Goal: Obtain resource: Obtain resource

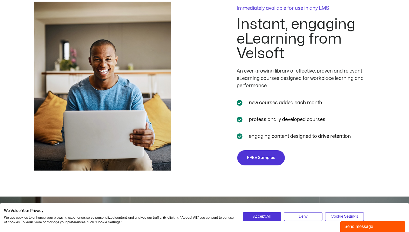
scroll to position [953, 0]
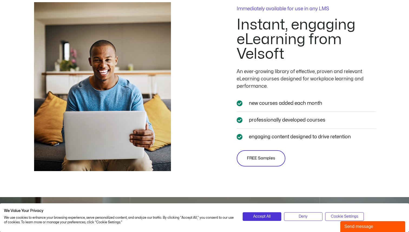
click at [261, 158] on span "FREE Samples" at bounding box center [261, 158] width 28 height 6
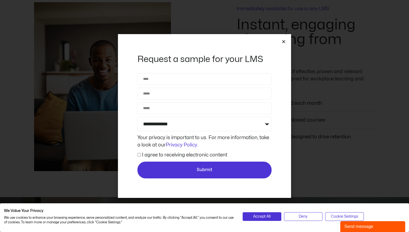
click at [282, 40] on icon "Close" at bounding box center [283, 41] width 4 height 4
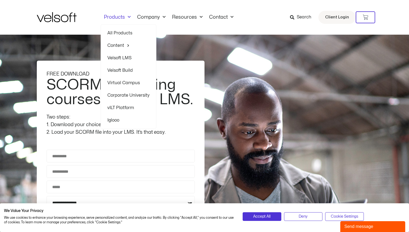
click at [129, 16] on span "Menu" at bounding box center [128, 17] width 6 height 9
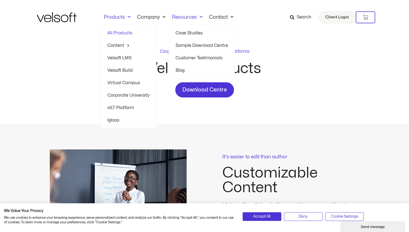
click at [187, 17] on link "Resources" at bounding box center [187, 17] width 37 height 6
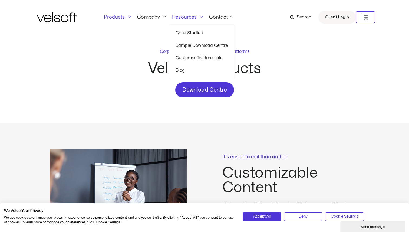
click at [195, 45] on link "Sample Download Centre" at bounding box center [201, 45] width 52 height 12
click at [186, 16] on link "Resources" at bounding box center [187, 17] width 37 height 6
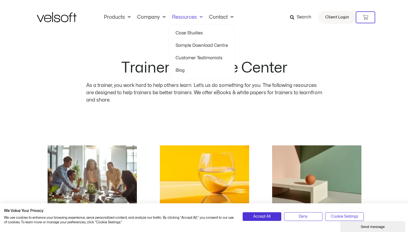
click at [193, 46] on link "Sample Download Centre" at bounding box center [201, 45] width 52 height 12
